Goal: Browse casually

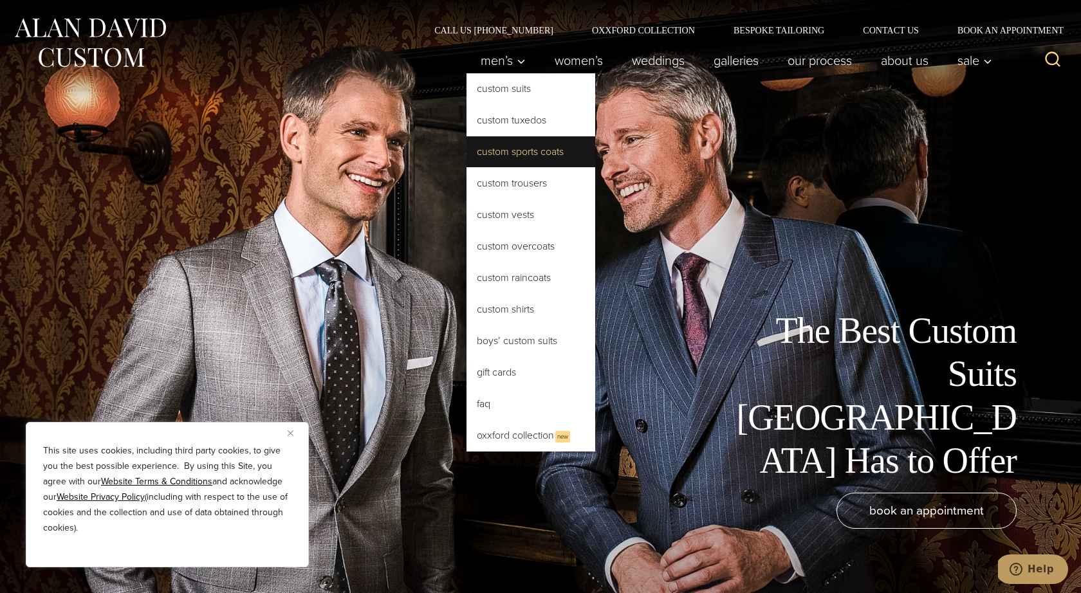
click at [520, 146] on link "Custom Sports Coats" at bounding box center [530, 151] width 129 height 31
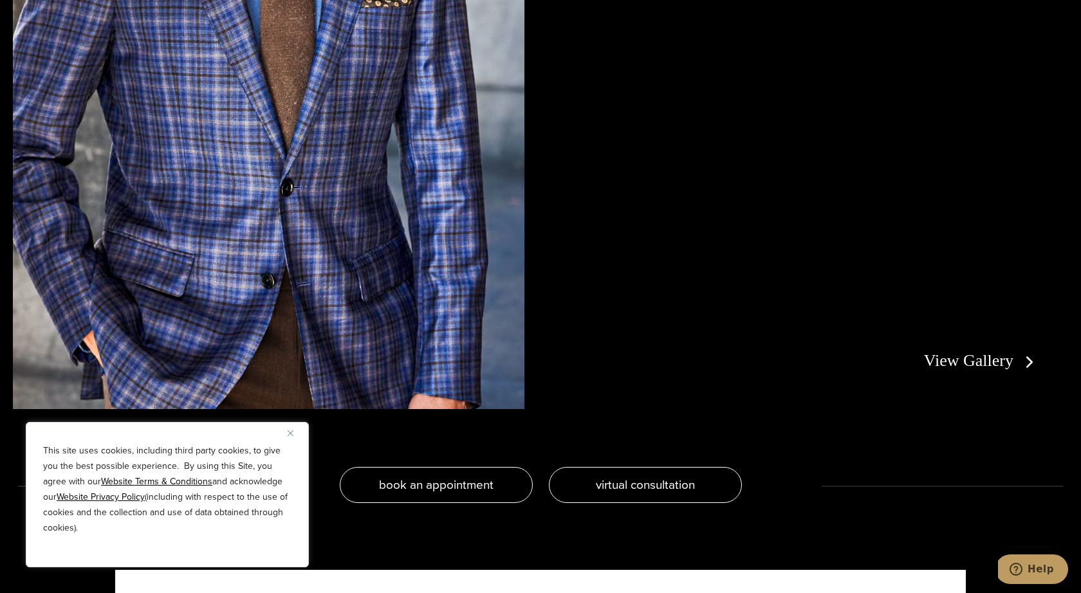
scroll to position [2815, 0]
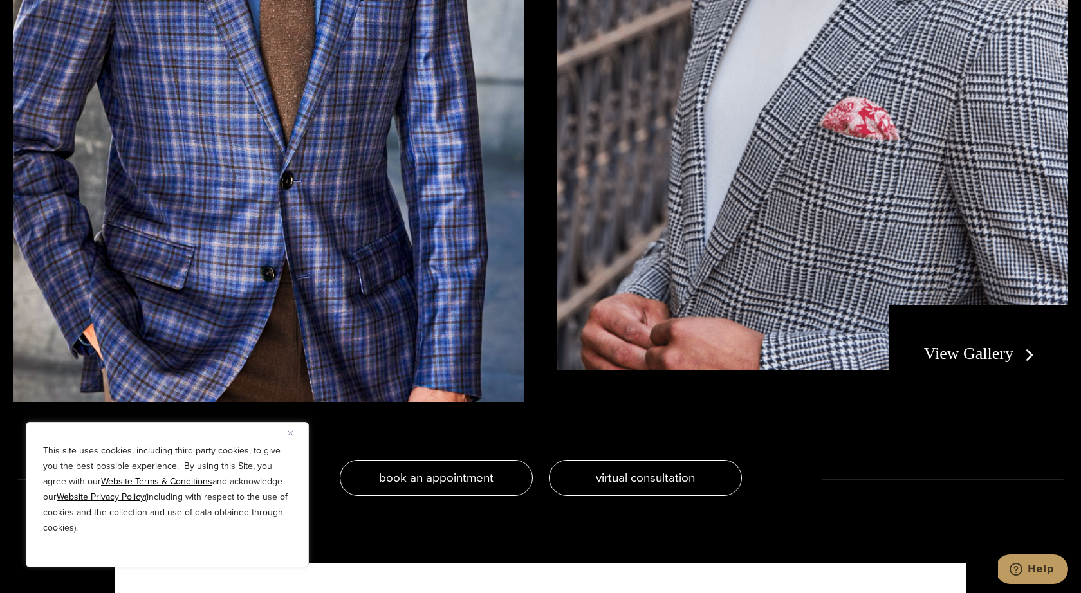
click at [991, 357] on link "View Gallery" at bounding box center [981, 353] width 115 height 19
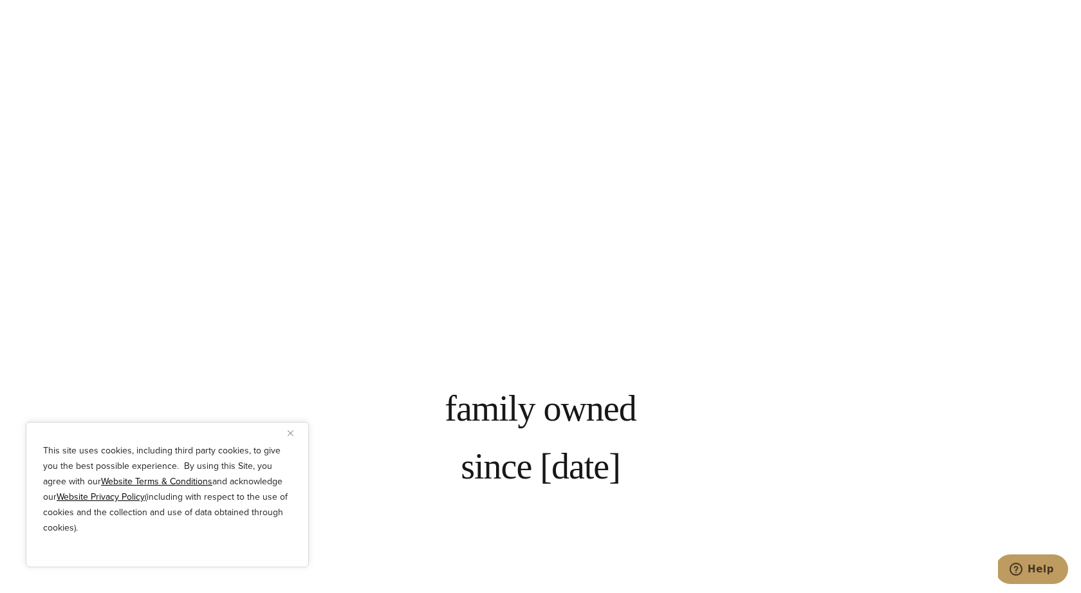
scroll to position [2878, 0]
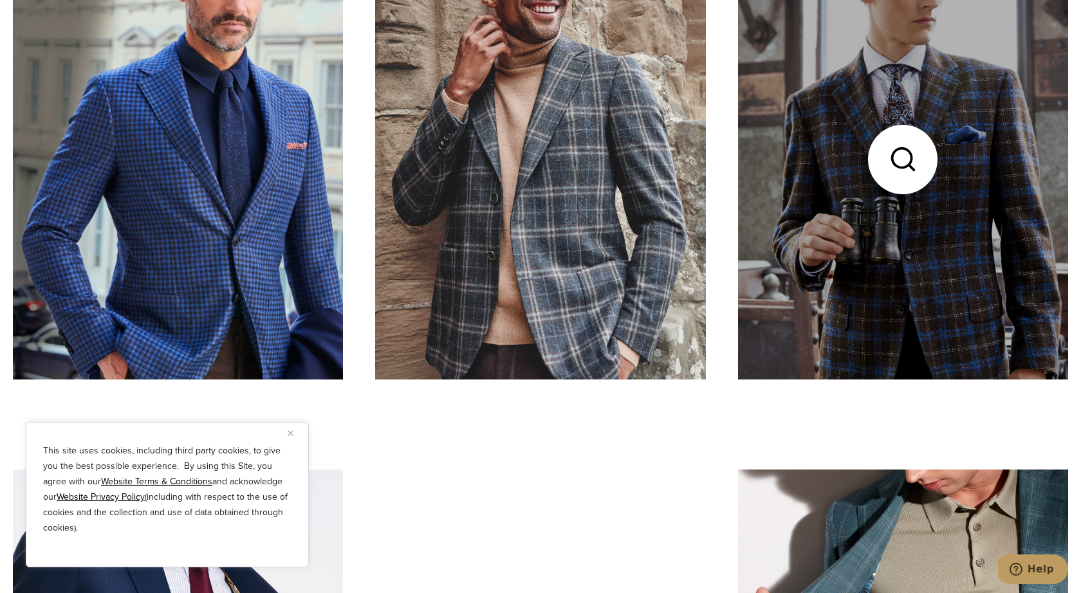
click at [958, 236] on link at bounding box center [903, 159] width 330 height 440
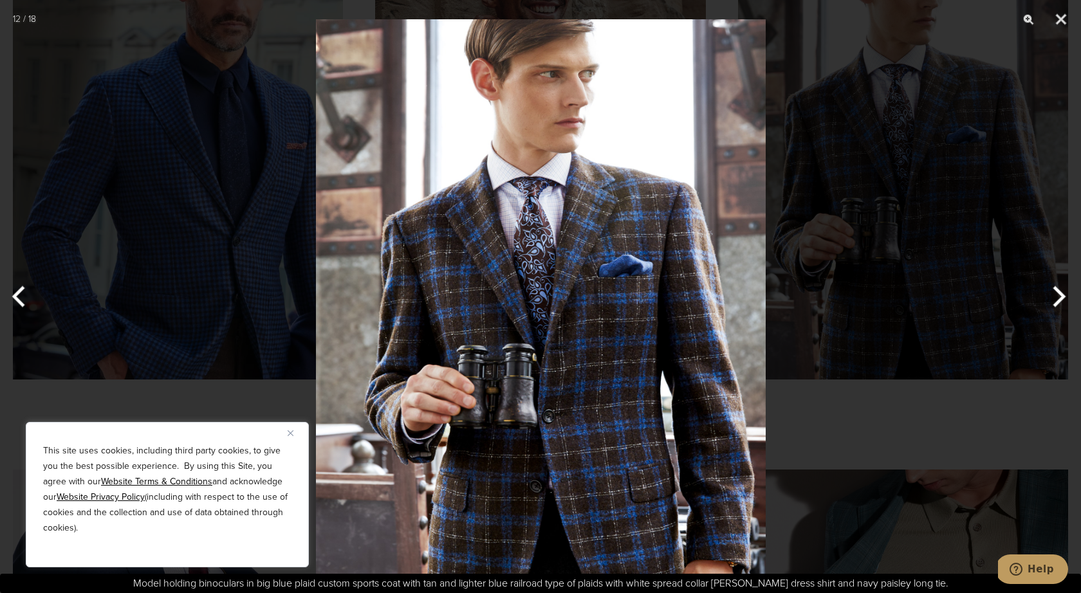
click at [903, 234] on div at bounding box center [540, 296] width 1081 height 593
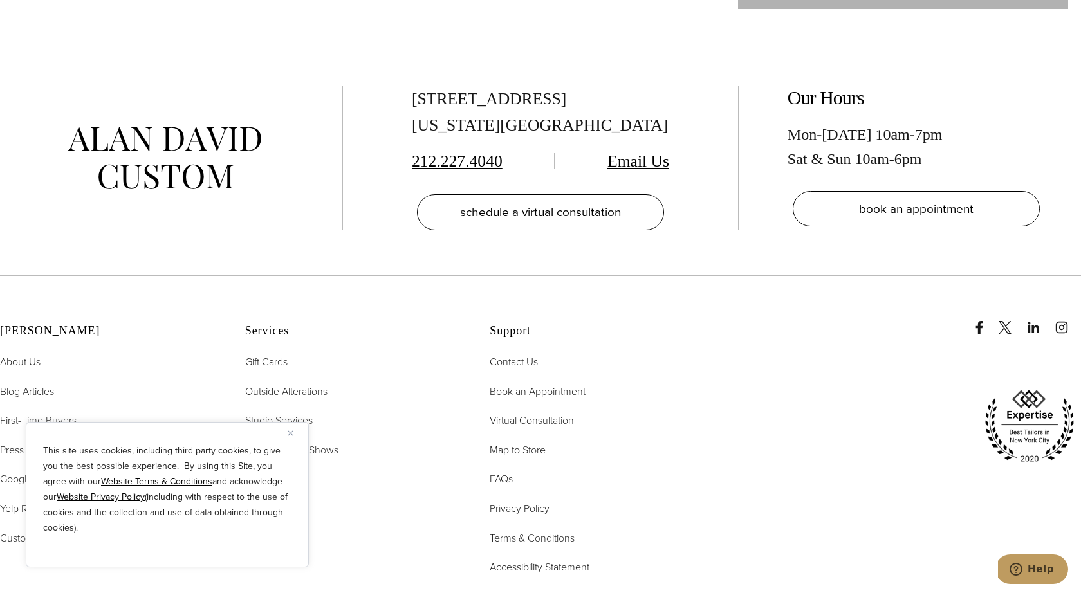
scroll to position [4923, 0]
